Goal: Task Accomplishment & Management: Use online tool/utility

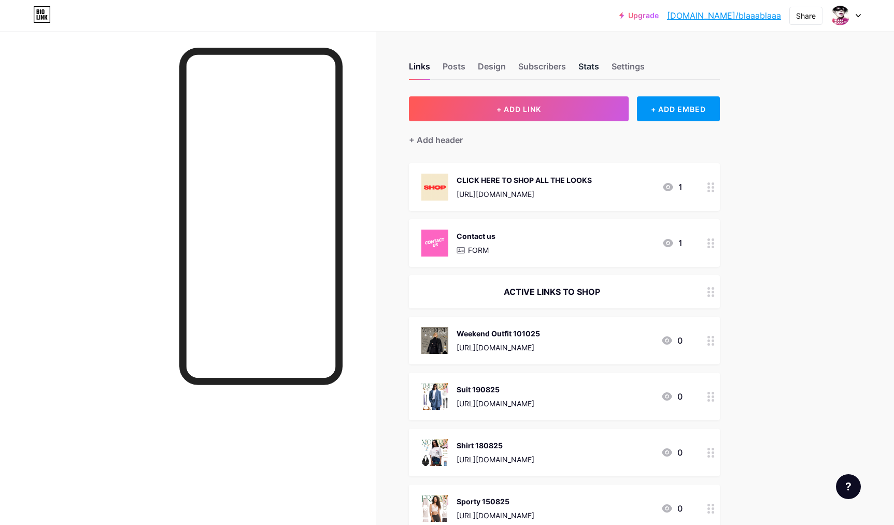
click at [584, 68] on div "Stats" at bounding box center [588, 69] width 21 height 19
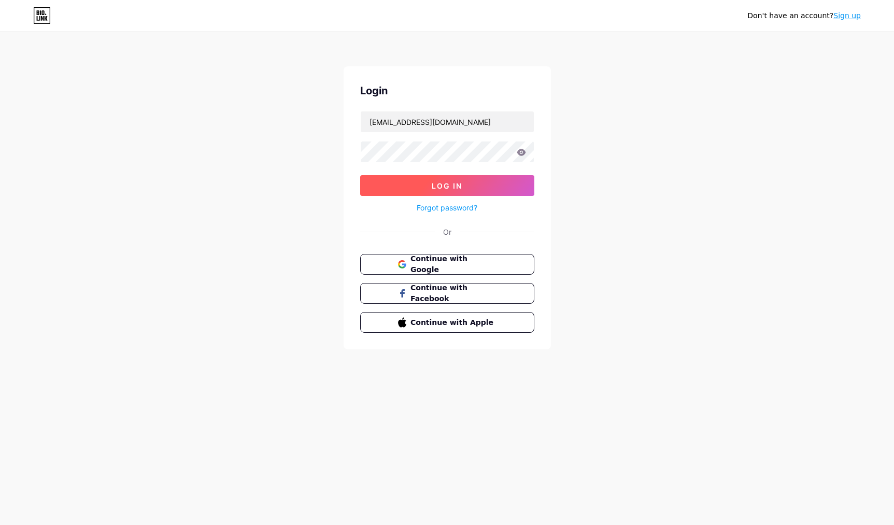
click at [448, 185] on span "Log In" at bounding box center [446, 185] width 31 height 9
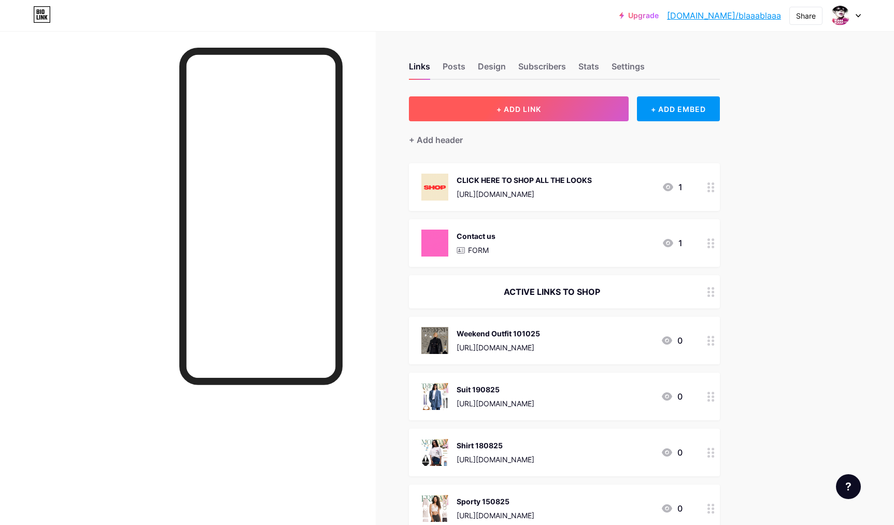
click at [509, 110] on span "+ ADD LINK" at bounding box center [518, 109] width 45 height 9
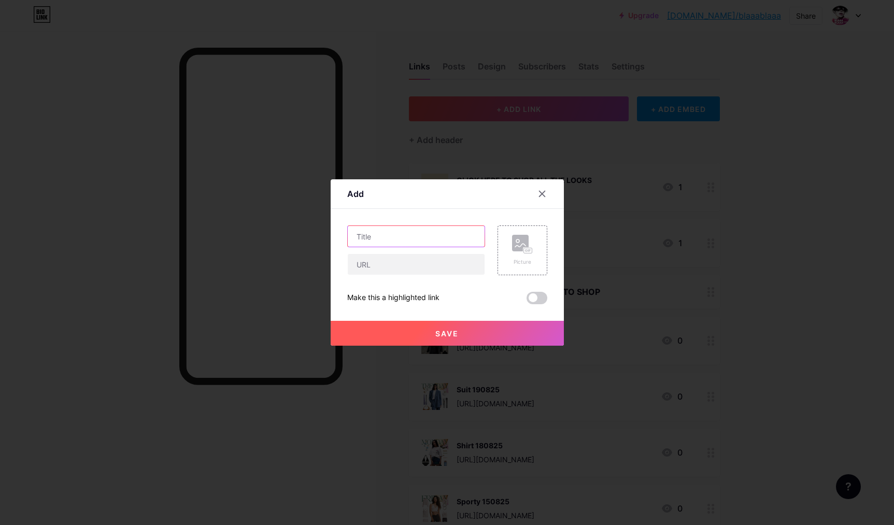
click at [427, 234] on input "text" at bounding box center [416, 236] width 137 height 21
paste input "6 Chic Styles KW27 2025"
drag, startPoint x: 416, startPoint y: 236, endPoint x: 426, endPoint y: 246, distance: 13.6
click at [423, 237] on input "6 Chic Styles KW27 2025" at bounding box center [416, 236] width 137 height 21
type input "6 Chic Styles KW41 2025"
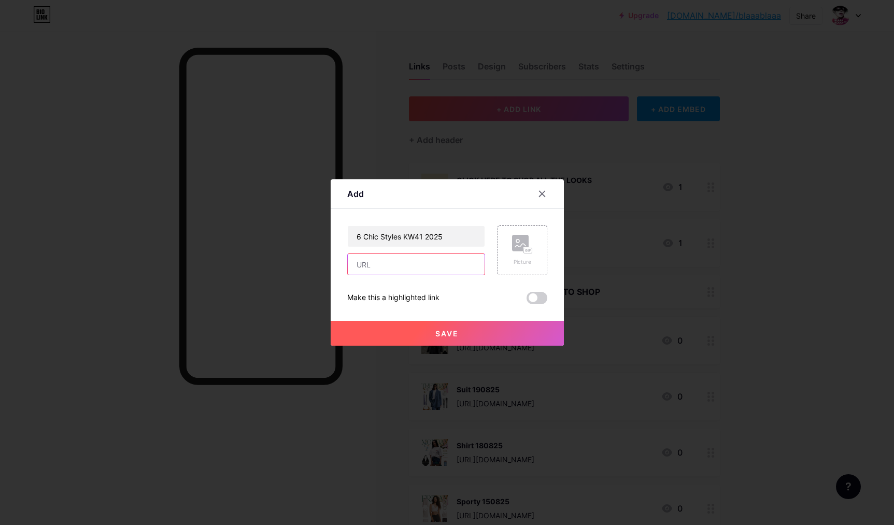
click at [375, 266] on input "text" at bounding box center [416, 264] width 137 height 21
paste input "http://www.blaaablaaa.com/?s=6+styles"
type input "http://www.blaaablaaa.com/?s=6+styles"
click at [517, 249] on rect at bounding box center [520, 243] width 17 height 17
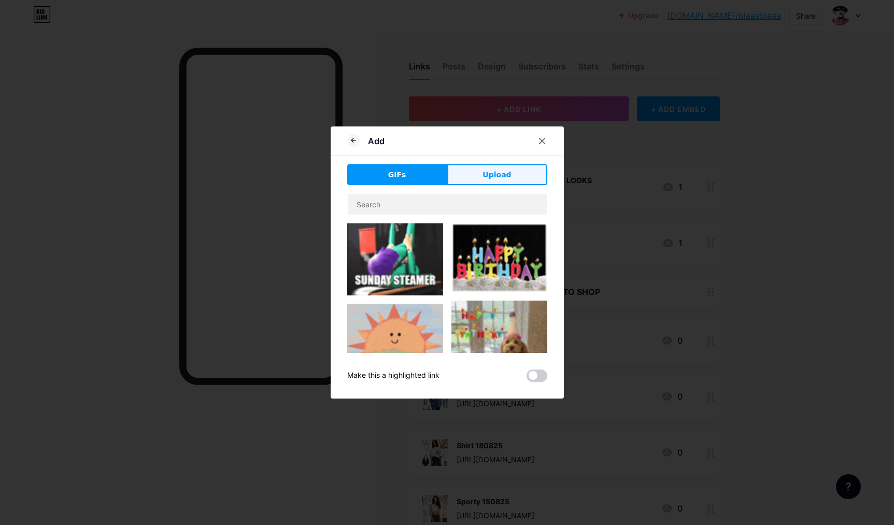
click at [507, 179] on span "Upload" at bounding box center [496, 174] width 28 height 11
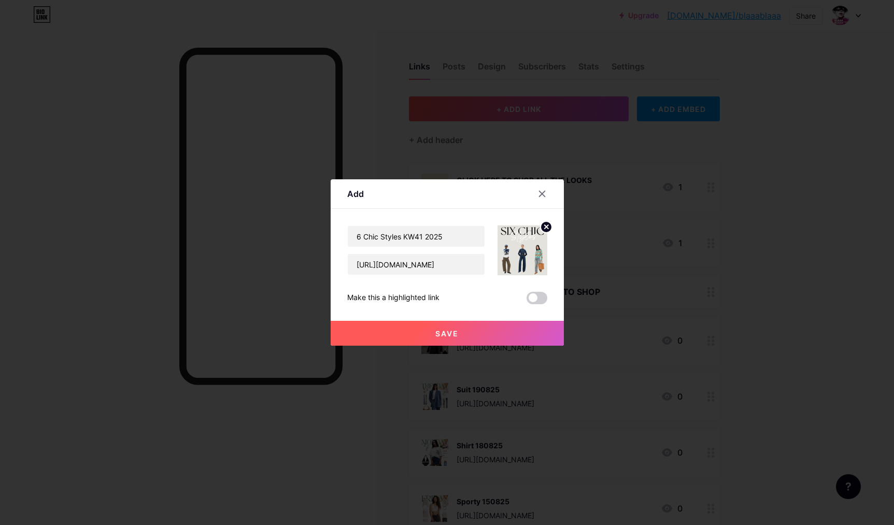
click at [473, 335] on button "Save" at bounding box center [446, 333] width 233 height 25
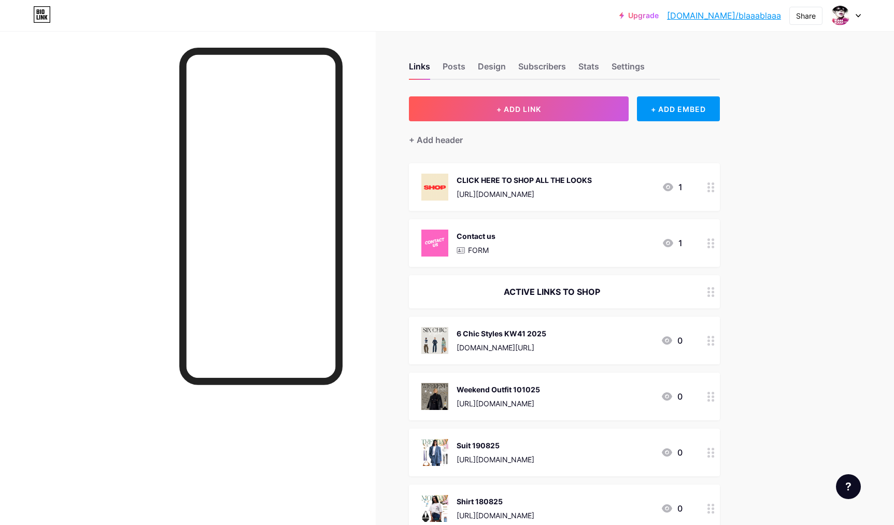
drag, startPoint x: 590, startPoint y: 66, endPoint x: 586, endPoint y: 84, distance: 18.6
click at [590, 66] on div "Stats" at bounding box center [588, 69] width 21 height 19
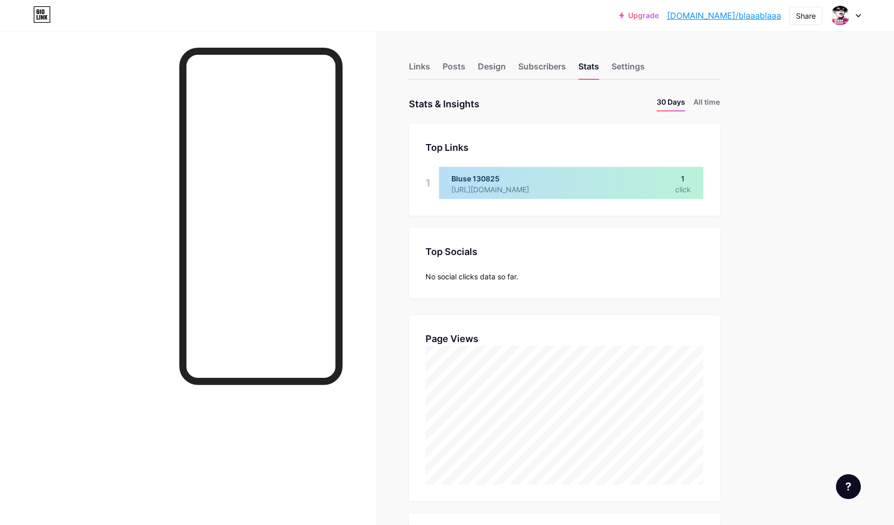
scroll to position [525, 894]
click at [415, 66] on div "Links" at bounding box center [419, 69] width 21 height 19
